Goal: Navigation & Orientation: Find specific page/section

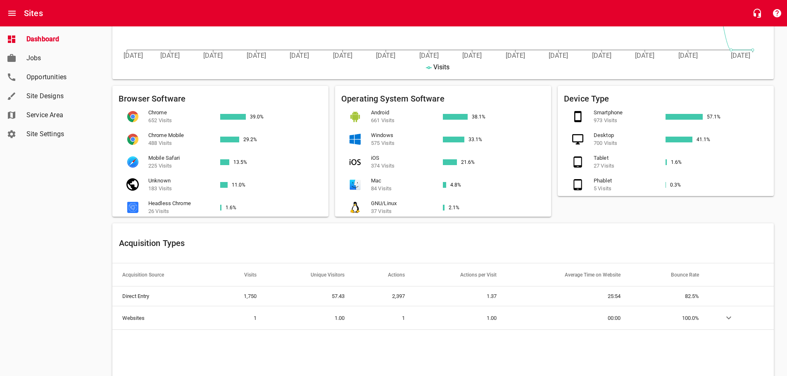
scroll to position [372, 0]
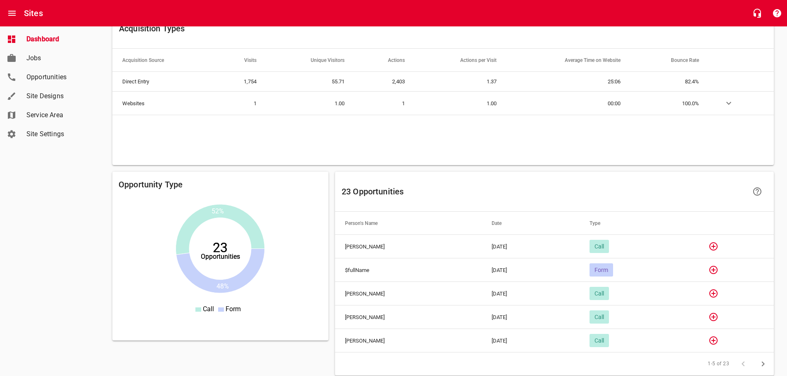
scroll to position [537, 0]
